Goal: Information Seeking & Learning: Learn about a topic

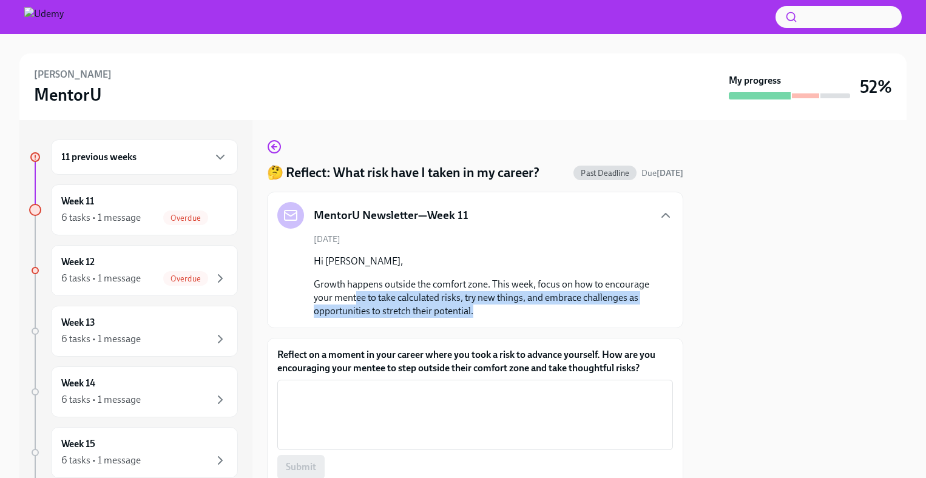
drag, startPoint x: 454, startPoint y: 297, endPoint x: 596, endPoint y: 312, distance: 142.2
click at [595, 312] on p "Growth happens outside the comfort zone. This week, focus on how to encourage y…" at bounding box center [484, 298] width 340 height 40
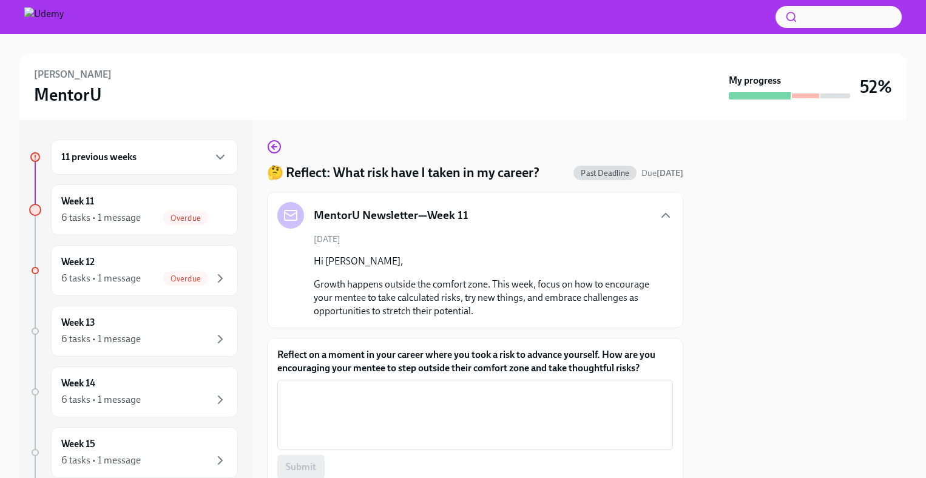
click at [605, 311] on p "Growth happens outside the comfort zone. This week, focus on how to encourage y…" at bounding box center [484, 298] width 340 height 40
drag, startPoint x: 330, startPoint y: 320, endPoint x: 527, endPoint y: 324, distance: 197.2
click at [524, 326] on div "MentorU Newsletter—Week 11 [DATE] Hi [PERSON_NAME], Growth happens outside the …" at bounding box center [475, 260] width 416 height 136
click at [117, 258] on div "Week 12 6 tasks • 1 message Overdue" at bounding box center [144, 270] width 166 height 30
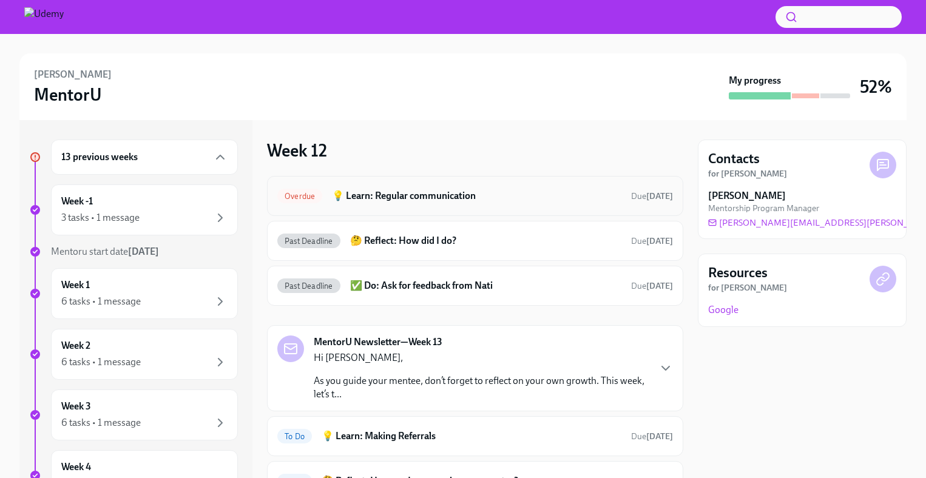
click at [432, 192] on h6 "💡 Learn: Regular communication" at bounding box center [476, 195] width 289 height 13
